Goal: Task Accomplishment & Management: Complete application form

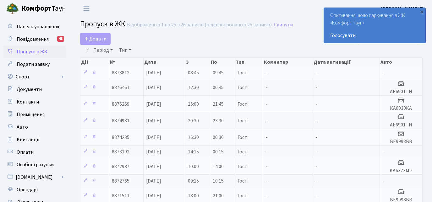
select select "25"
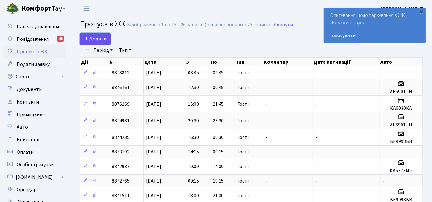
click at [102, 36] on span "Додати" at bounding box center [95, 38] width 22 height 7
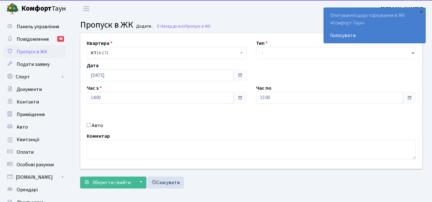
select select "3"
click at [256, 47] on select "- Доставка Таксі Гості Сервіс" at bounding box center [336, 53] width 160 height 12
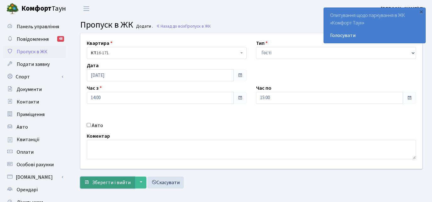
click at [115, 185] on span "Зберегти і вийти" at bounding box center [111, 182] width 39 height 7
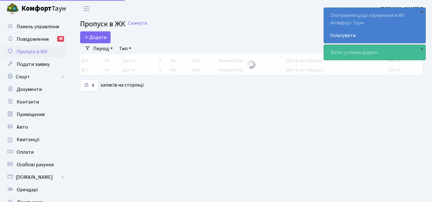
select select "25"
